Goal: Task Accomplishment & Management: Complete application form

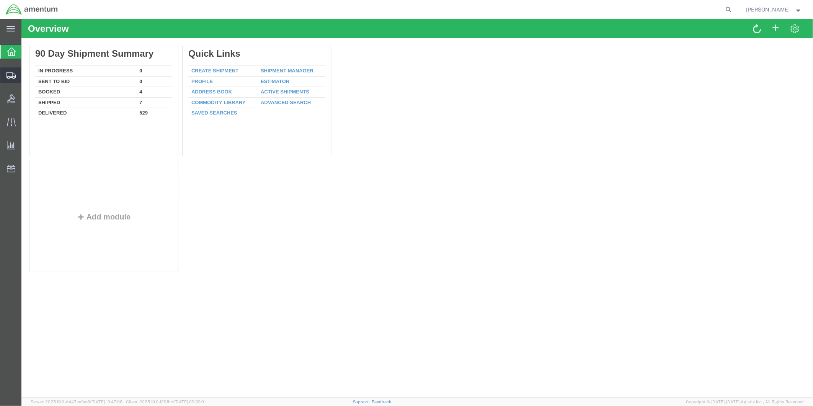
click at [0, 0] on span "Create from Template" at bounding box center [0, 0] width 0 height 0
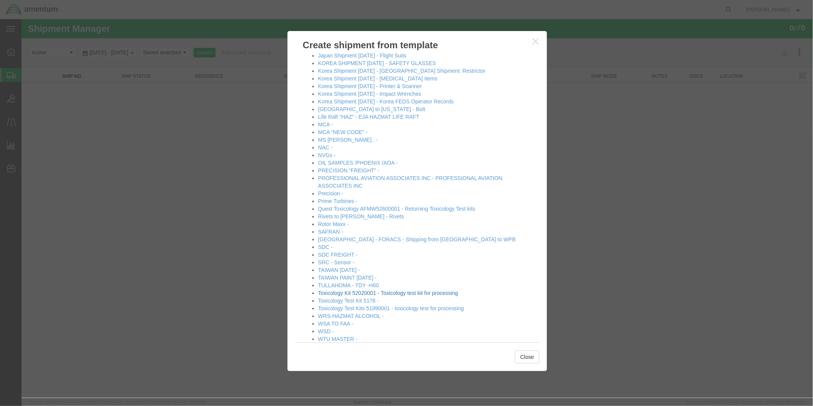
scroll to position [296, 0]
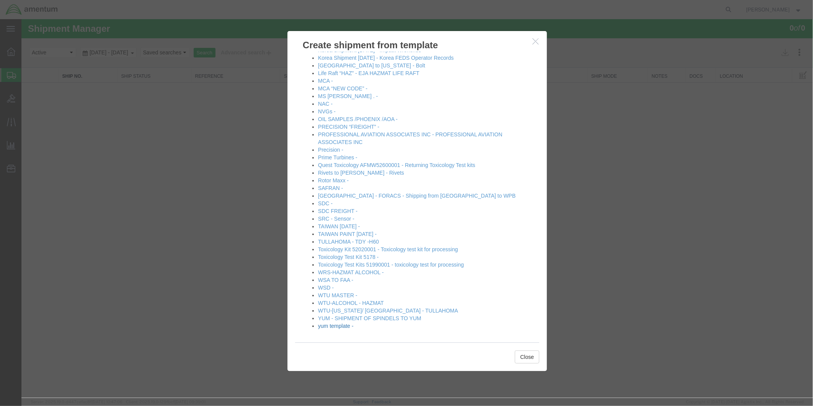
click at [330, 326] on link "yum template -" at bounding box center [336, 325] width 36 height 6
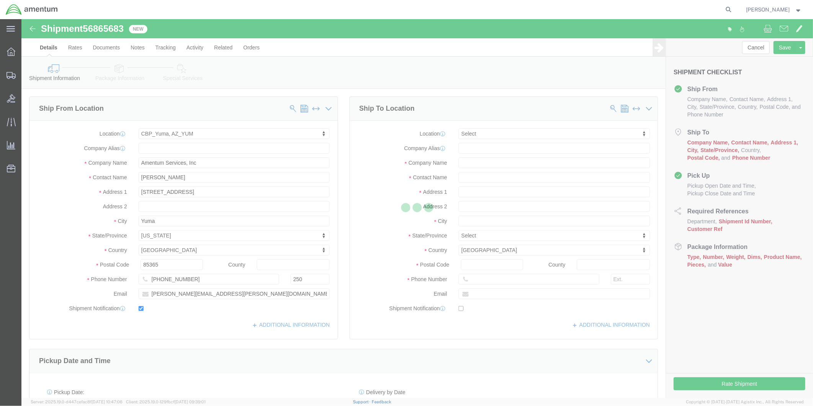
select select "49951"
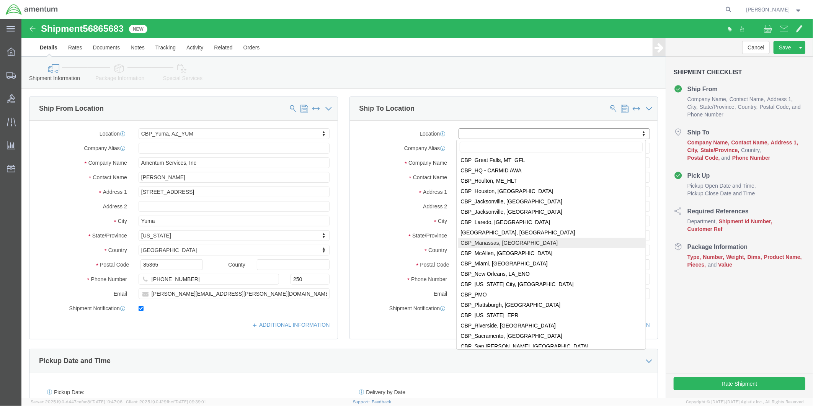
scroll to position [1615, 0]
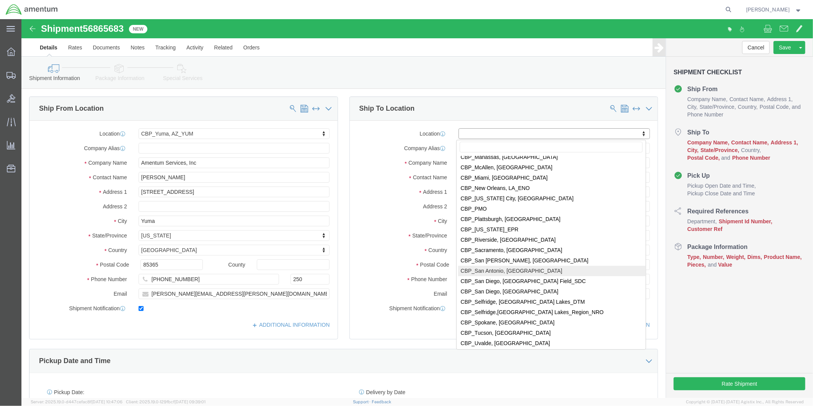
select select "49945"
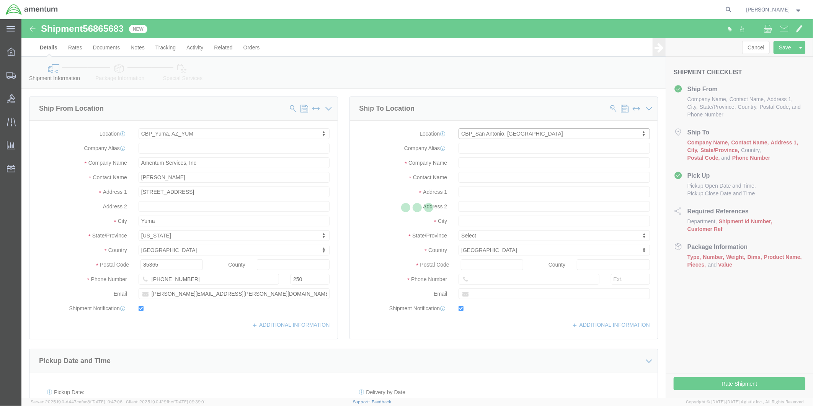
type input "Amentum Services, Inc"
type input "[PERSON_NAME]"
type input "[STREET_ADDRESS][PERSON_NAME]"
type input "Bldg. #2"
type input "San Antonio"
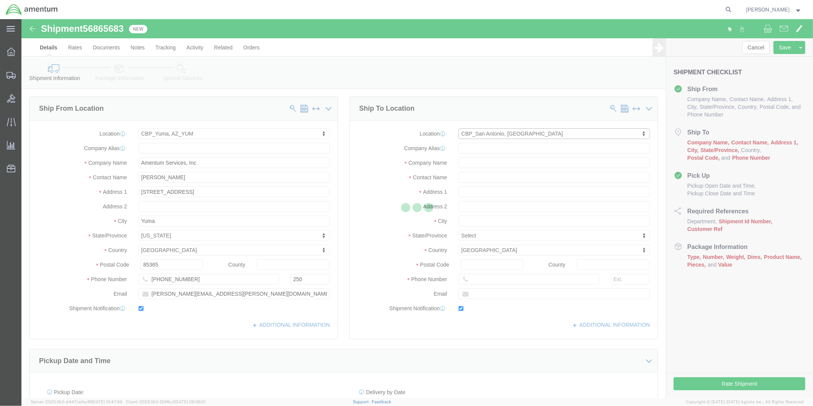
type input "78216"
type input "[PHONE_NUMBER]"
type input "[PERSON_NAME][EMAIL_ADDRESS][PERSON_NAME][DOMAIN_NAME]"
checkbox input "true"
select select "[GEOGRAPHIC_DATA]"
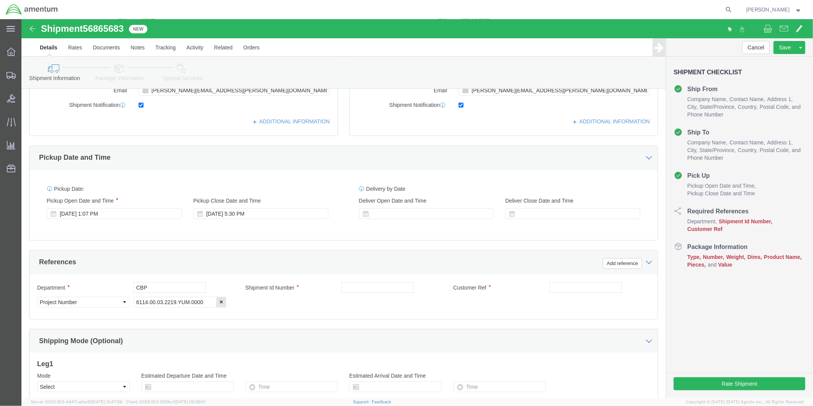
scroll to position [212, 0]
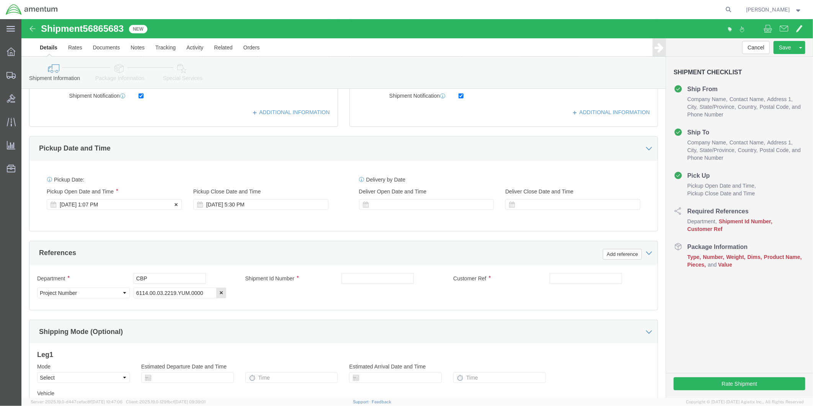
click div "[DATE] 1:07 PM"
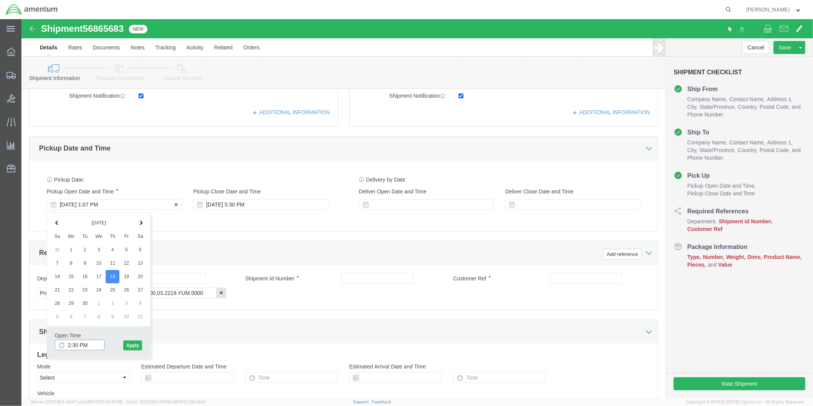
type input "2:00 PM"
click button "Apply"
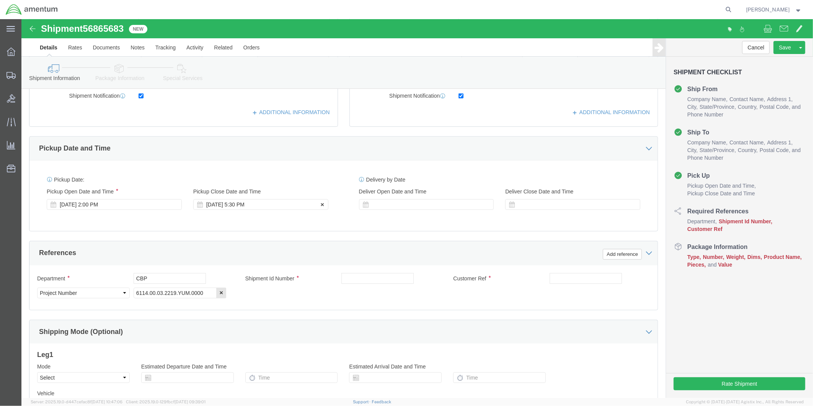
click div "[DATE] 5:30 PM"
click button "Apply"
click div
click input "6:30 PM"
type input "9:00 AM"
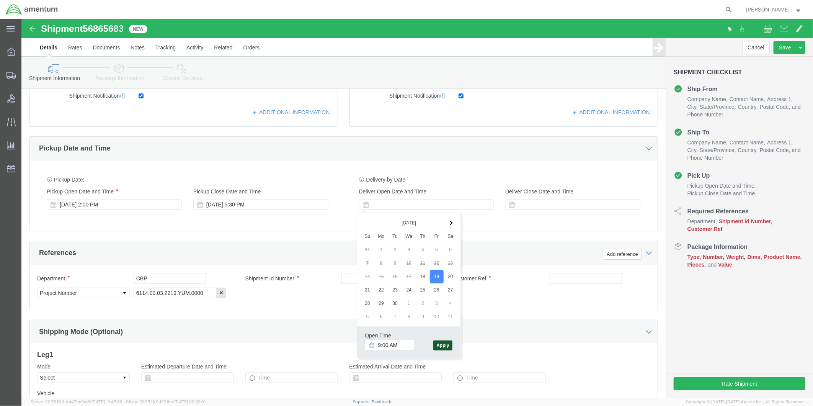
click button "Apply"
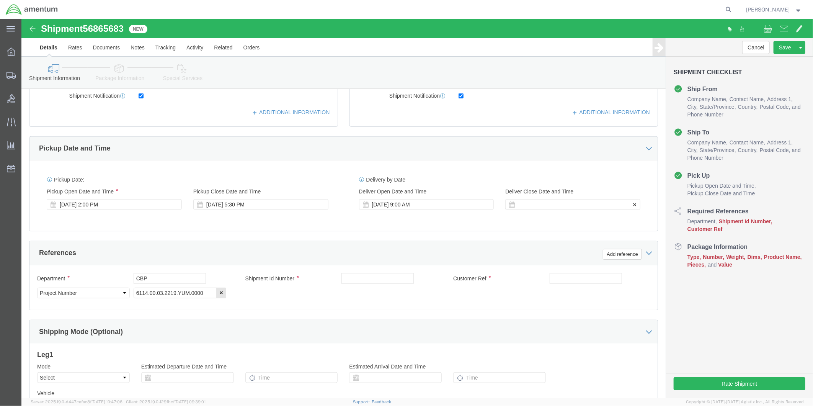
click div
type input "12:00 PM"
click button "Apply"
click input "text"
drag, startPoint x: 378, startPoint y: 259, endPoint x: 318, endPoint y: 259, distance: 60.8
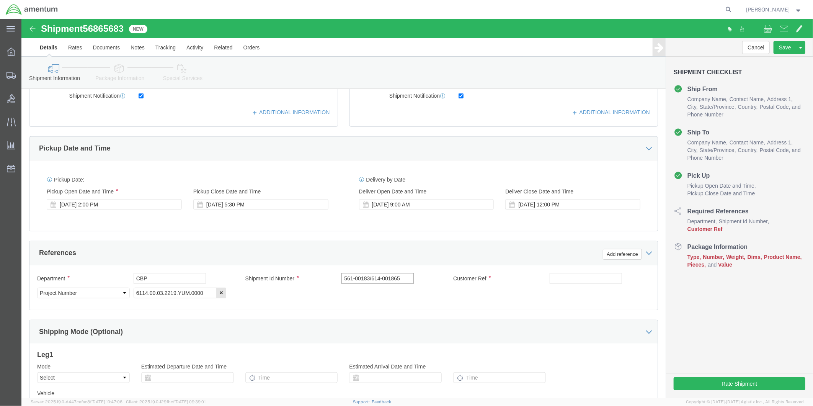
click input "561-00183/614-001865"
type input "561-00183/614-001865"
click input "text"
paste input "561-00183/614-001865"
type input "561-00183/614-001865"
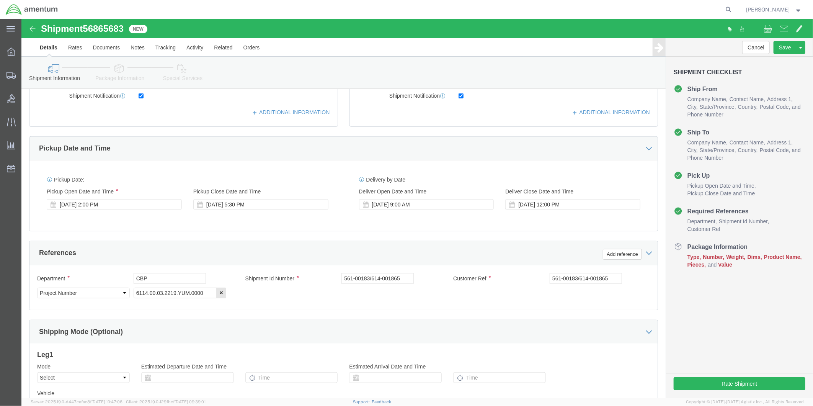
click div "Leg 1 Mode Select Air Less than Truckload Multi-Leg Ocean Freight Rail Small Pa…"
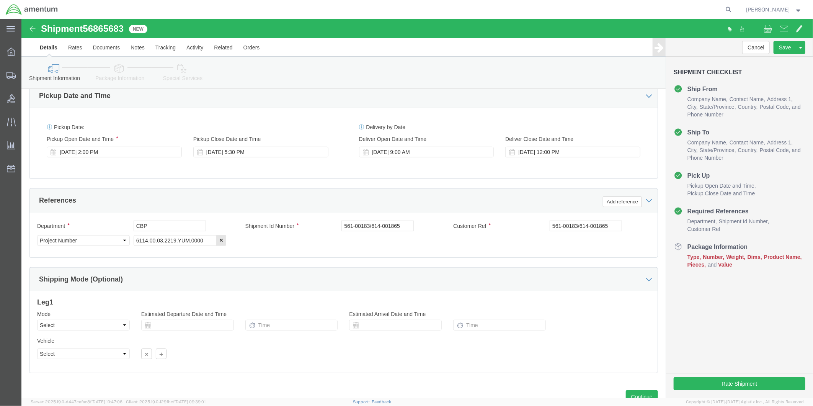
scroll to position [296, 0]
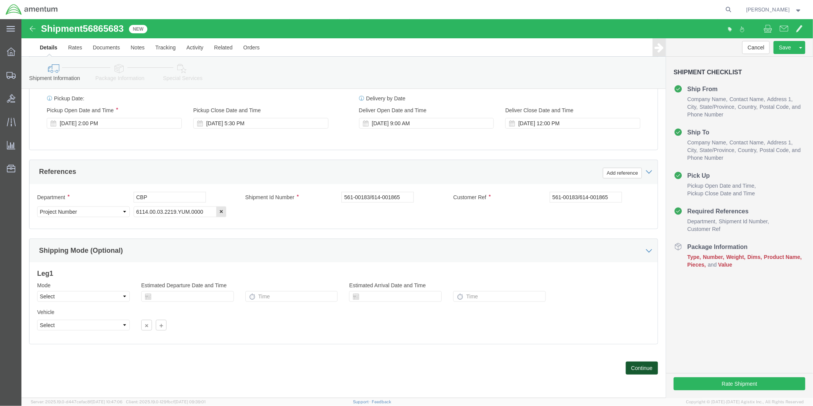
click button "Continue"
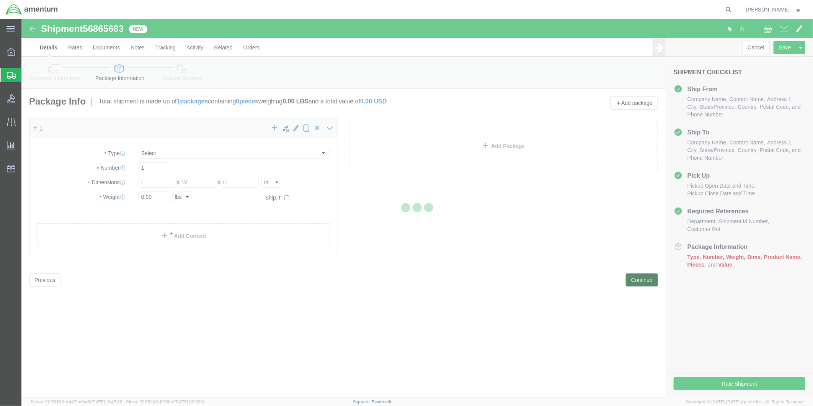
select select "CBOX"
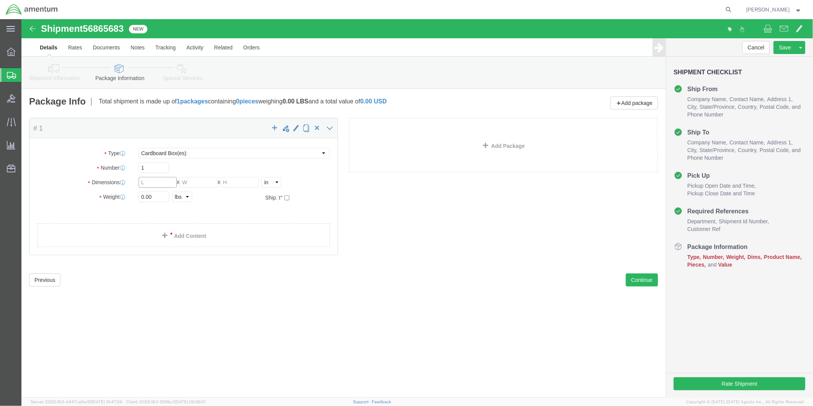
click input "text"
type input "10"
type input "6"
drag, startPoint x: 130, startPoint y: 179, endPoint x: 109, endPoint y: 179, distance: 21.0
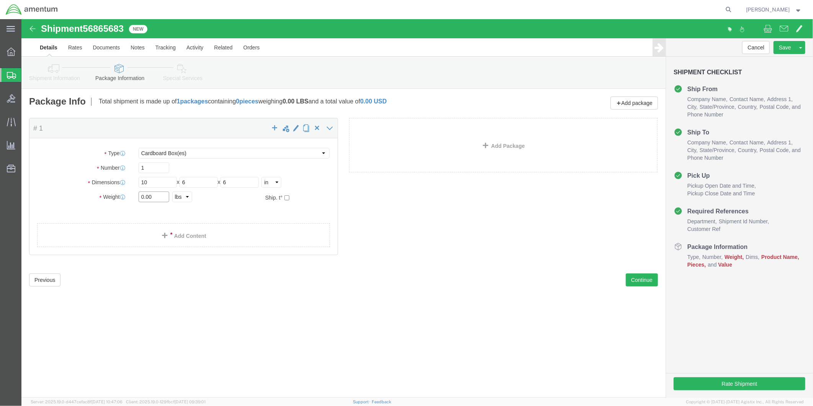
click div "Weight 0.00 Select kgs lbs Ship. t°"
type input "1"
click link "Add Content"
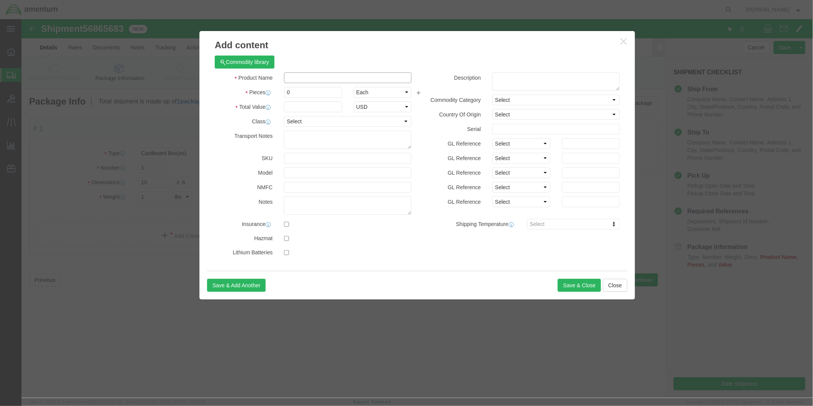
click input "text"
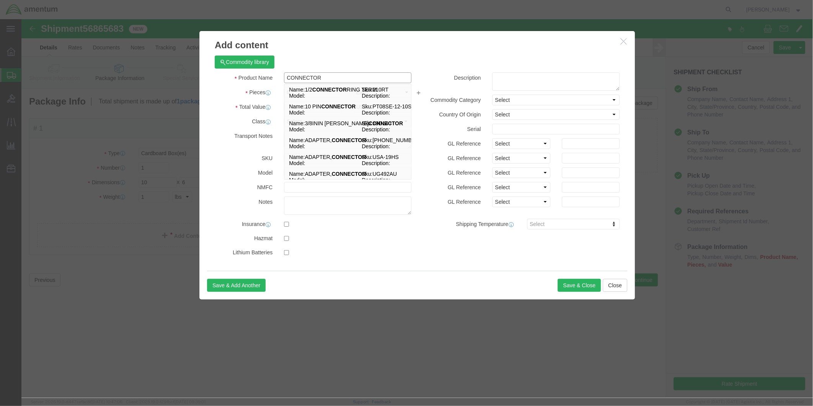
type input "CONNECTOR"
click textarea
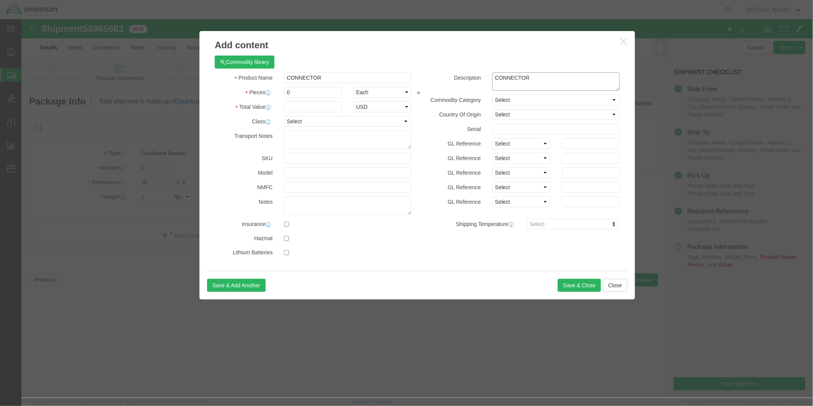
type textarea "CONNECTOR"
drag, startPoint x: 272, startPoint y: 73, endPoint x: 256, endPoint y: 74, distance: 16.9
click div "Pieces 0 Select Bag Barrels 100Board Feet Bottle Box Blister Pack Carats Can Ca…"
type input "1"
click input "text"
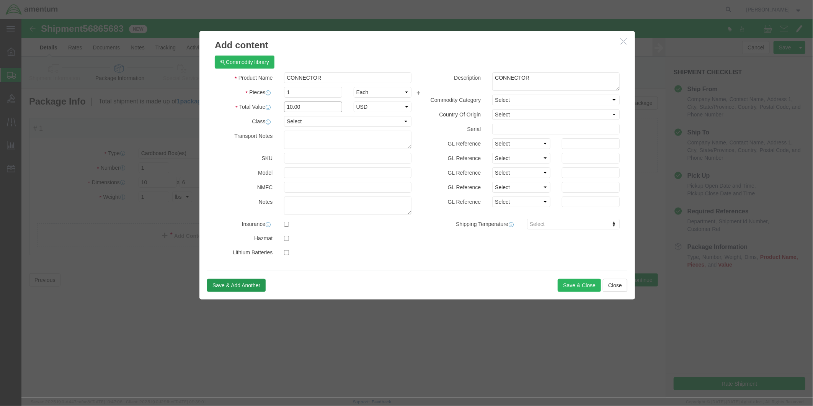
type input "10.00"
click button "Save & Add Another"
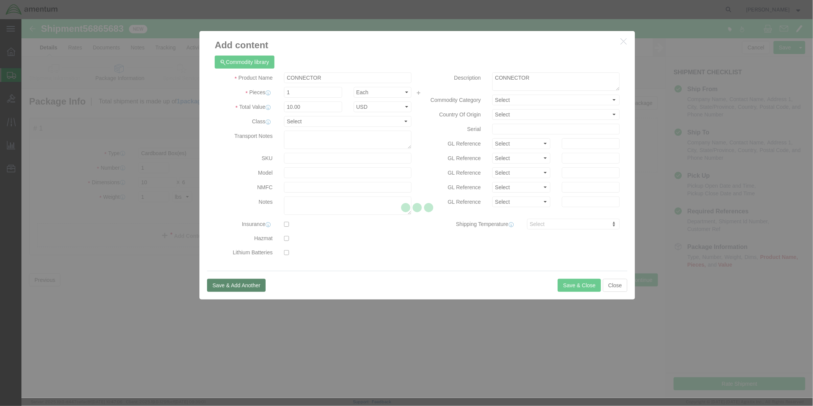
select select "EA"
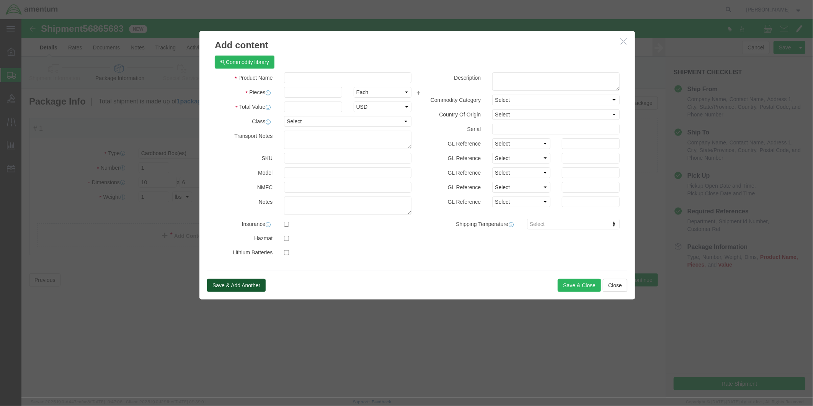
select select "USD"
click input "text"
type input "MAG SEAL"
click textarea
type textarea "MAG SEAL"
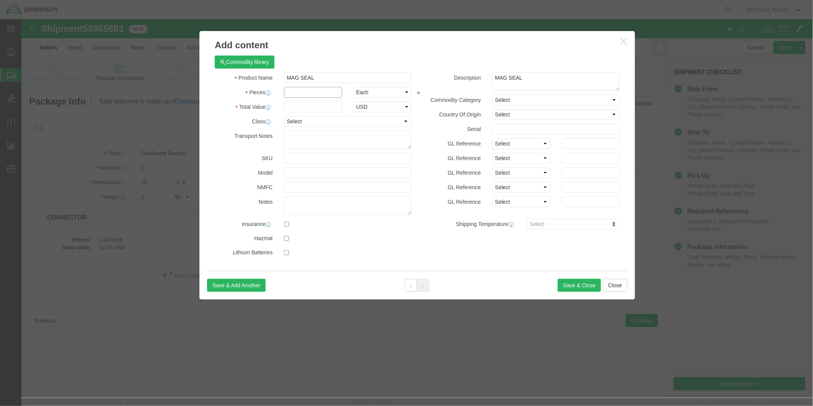
click input "text"
click input "1"
type input "1"
click input "text"
type input "825.00"
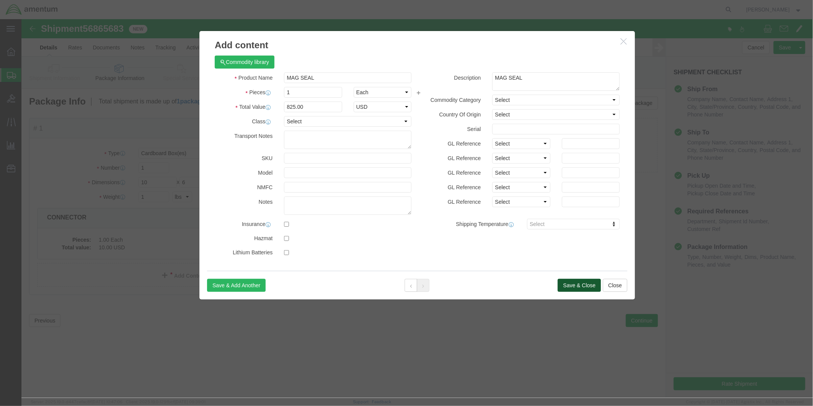
click button "Save & Close"
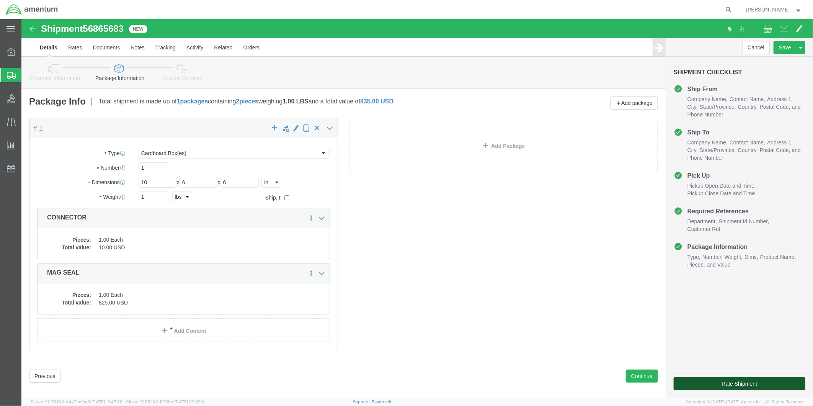
click button "Rate Shipment"
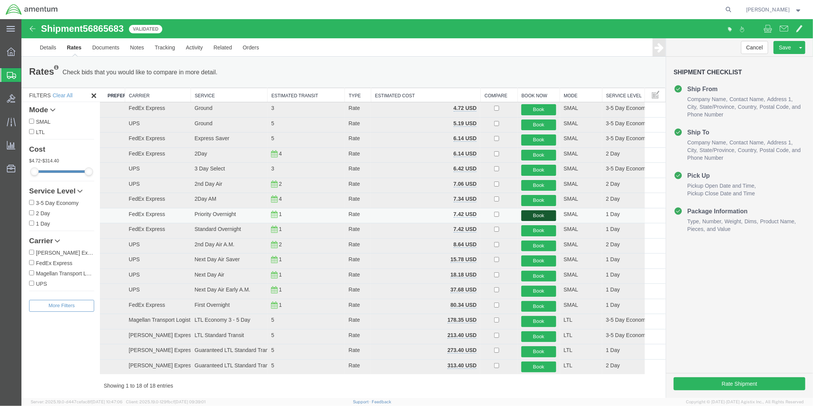
click at [529, 215] on button "Book" at bounding box center [538, 215] width 34 height 11
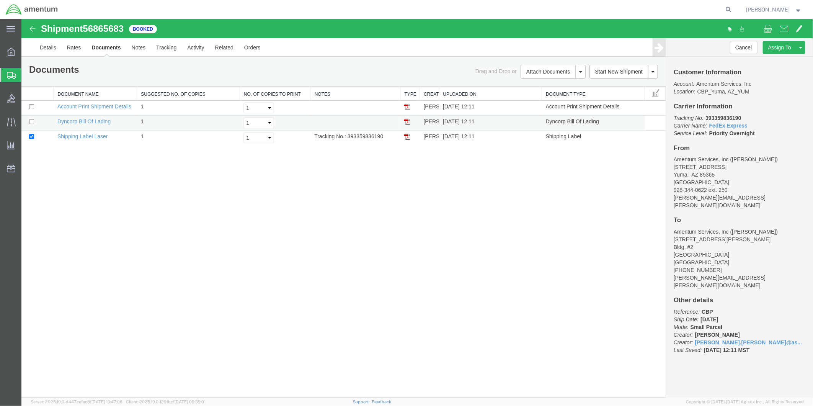
click at [404, 122] on img at bounding box center [407, 121] width 6 height 6
click at [406, 136] on img at bounding box center [407, 136] width 6 height 6
click at [47, 44] on link "Details" at bounding box center [47, 47] width 27 height 18
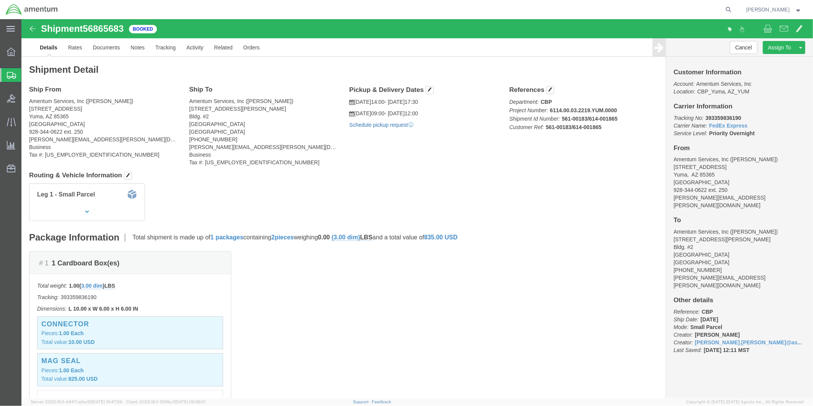
click link "Schedule pickup request"
drag, startPoint x: 648, startPoint y: 98, endPoint x: 729, endPoint y: 112, distance: 81.9
click p "Tracking No: 393359836190 Carrier Name: FedEx Express FedEx Express Service Lev…"
drag, startPoint x: 729, startPoint y: 112, endPoint x: 688, endPoint y: 108, distance: 40.7
copy p "Tracking No: 393359836190 Carrier Name: FedEx Express FedEx Express Service Lev…"
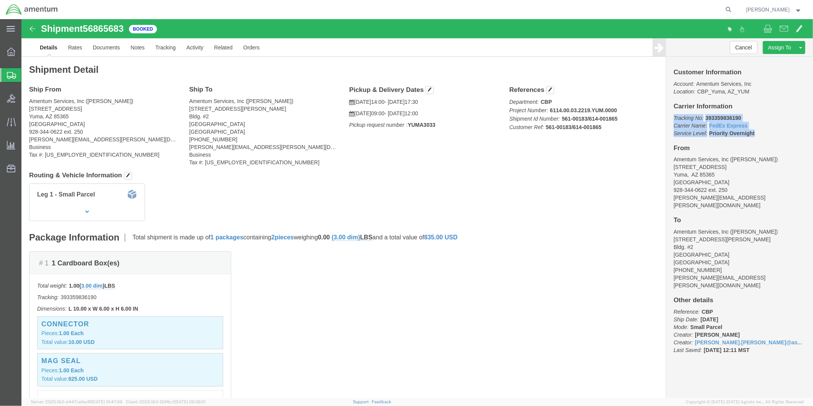
click link "Details"
